Goal: Transaction & Acquisition: Purchase product/service

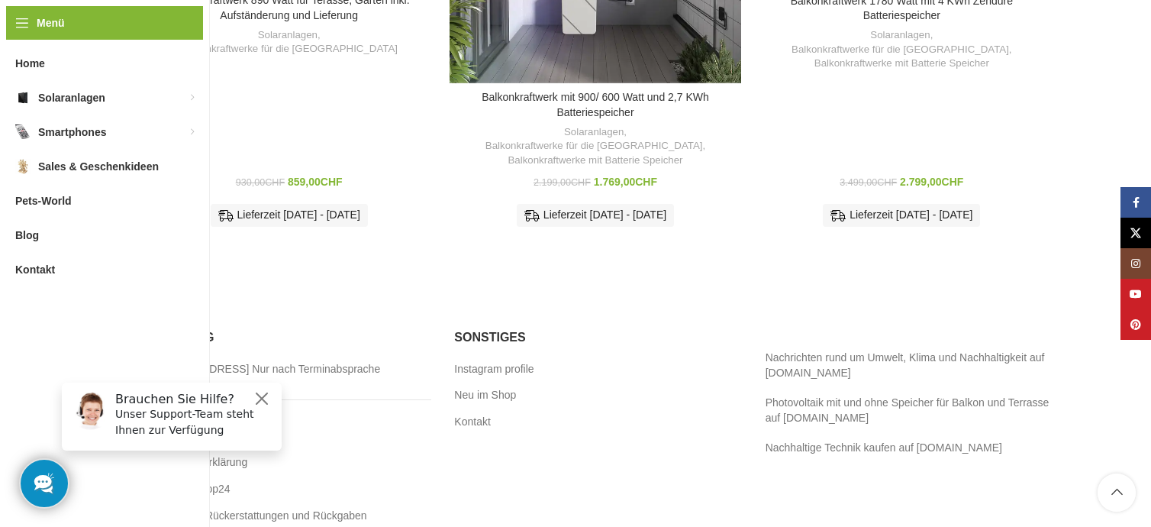
scroll to position [1203, 0]
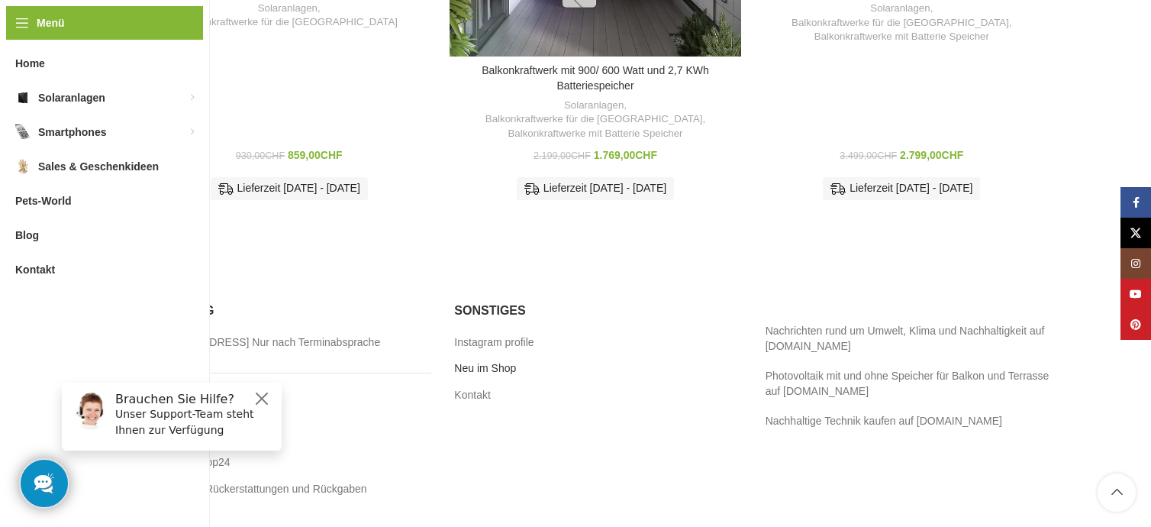
click at [487, 361] on link "Neu im Shop" at bounding box center [485, 368] width 63 height 15
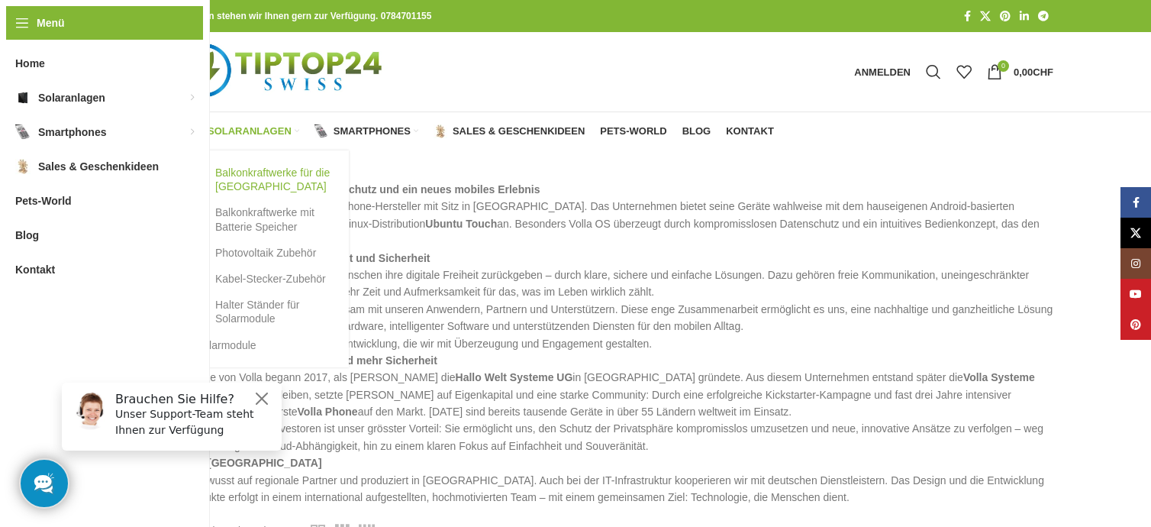
click at [237, 167] on link "Balkonkraftwerke für die [GEOGRAPHIC_DATA]" at bounding box center [264, 180] width 137 height 40
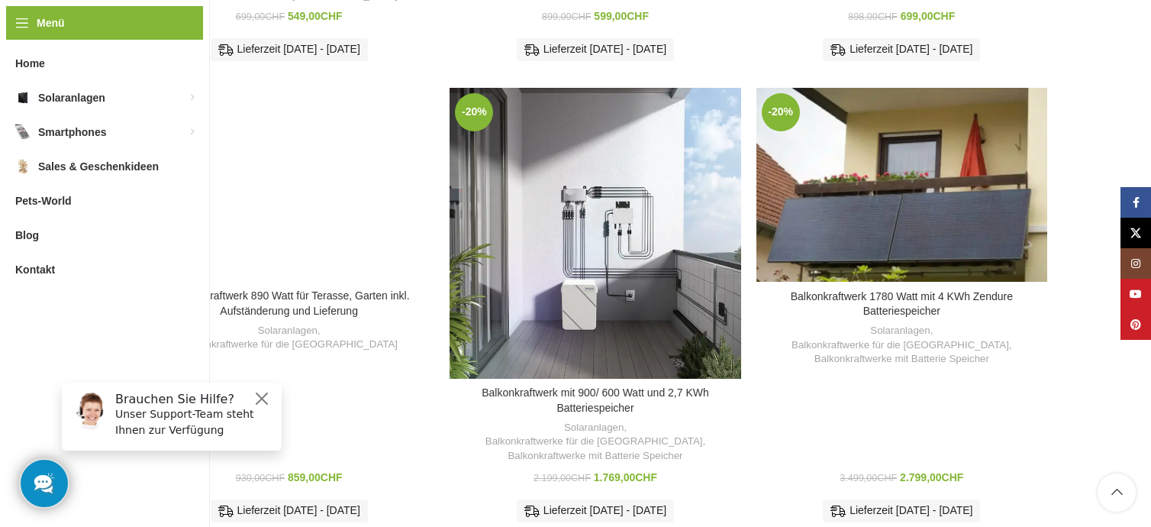
scroll to position [916, 0]
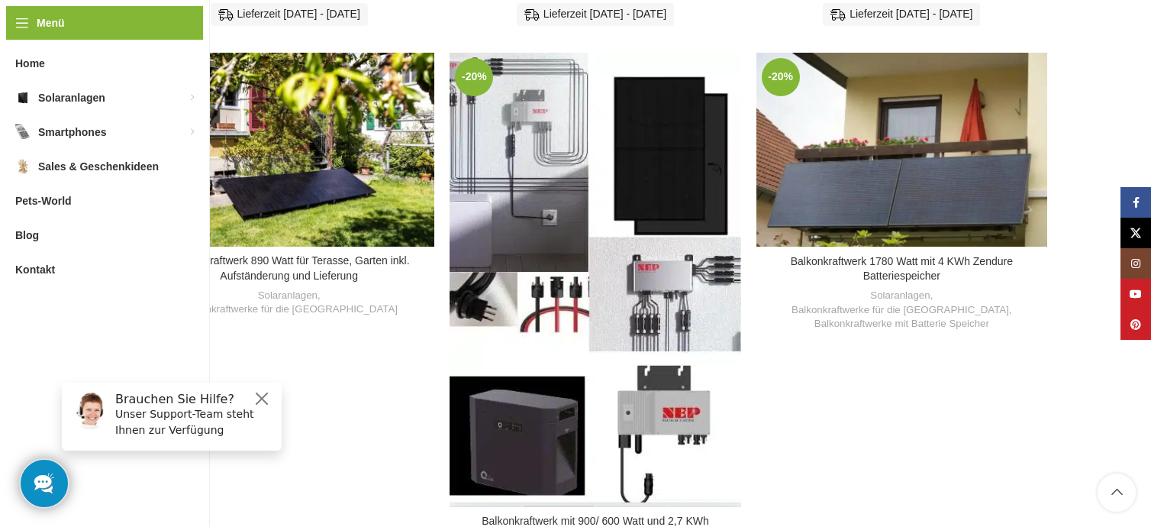
click at [588, 214] on div "Balkonkraftwerk mit 900/ 600 Watt und 2,7 KWh Batteriespeicher" at bounding box center [559, 280] width 73 height 455
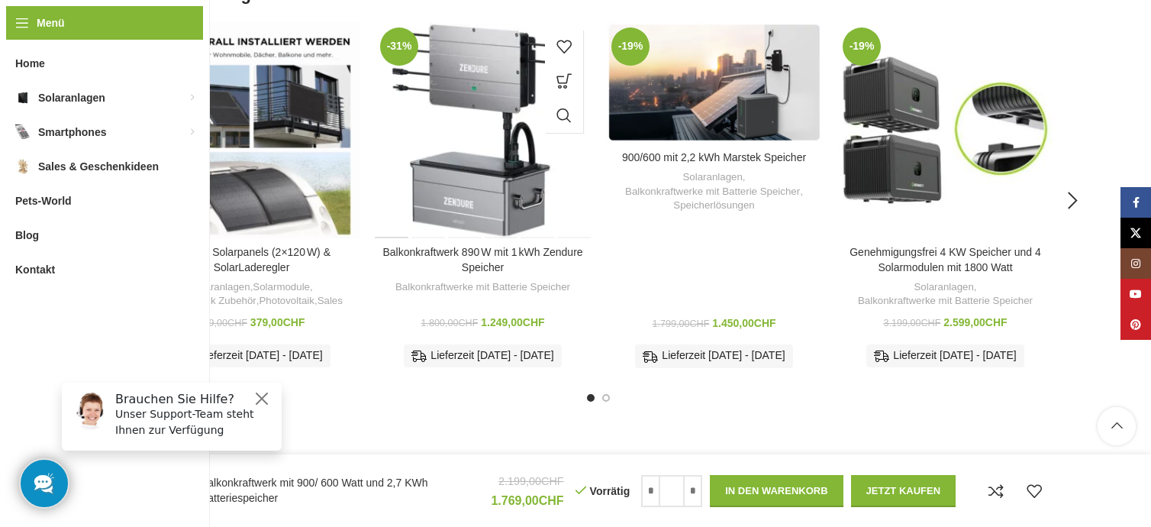
scroll to position [3434, 0]
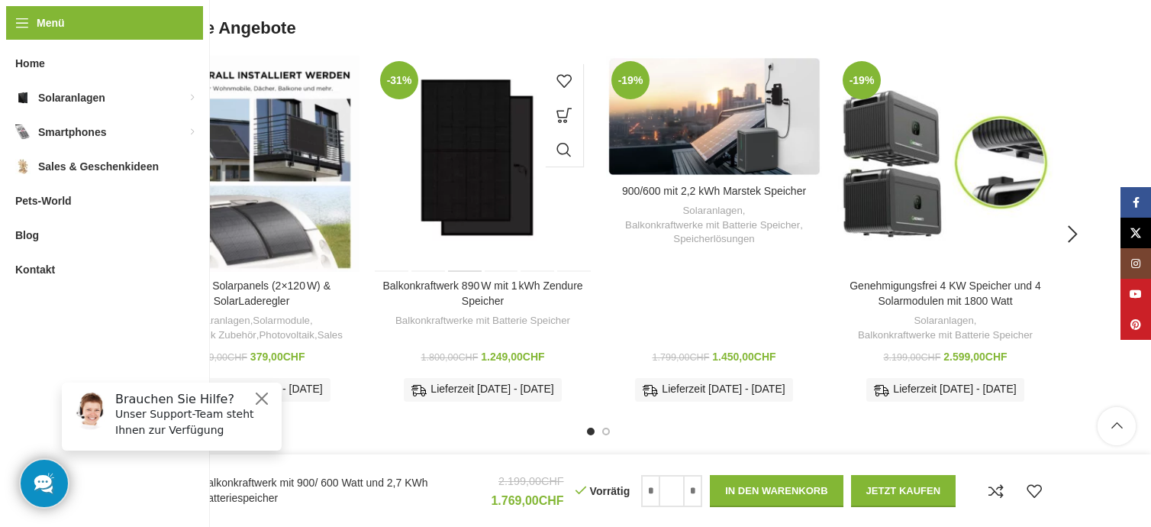
click at [465, 137] on div "Balkonkraftwerk 890 W mit 1 kWh Zendure Speicher" at bounding box center [464, 164] width 36 height 216
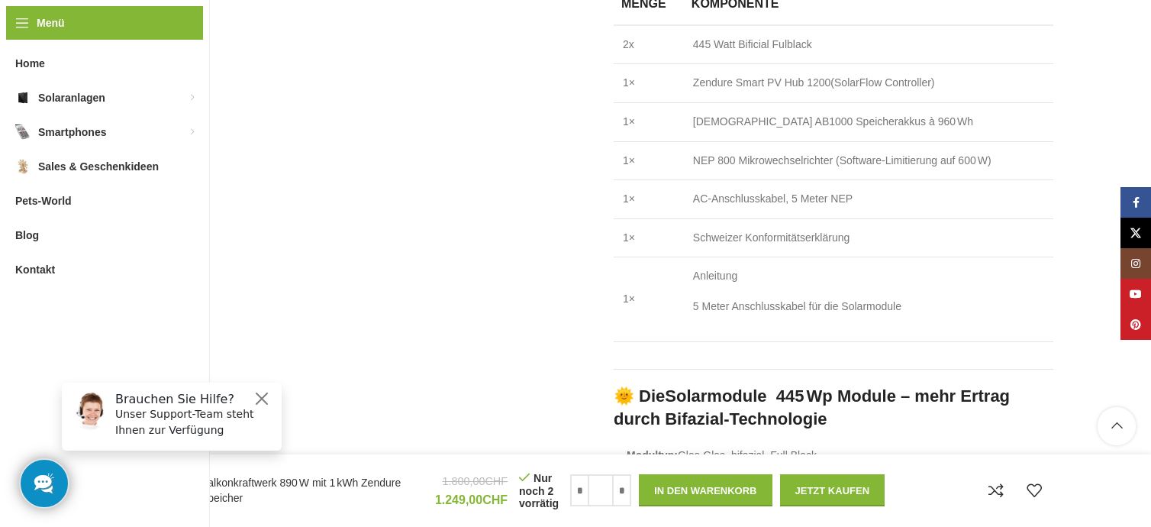
scroll to position [1755, 0]
